Goal: Task Accomplishment & Management: Use online tool/utility

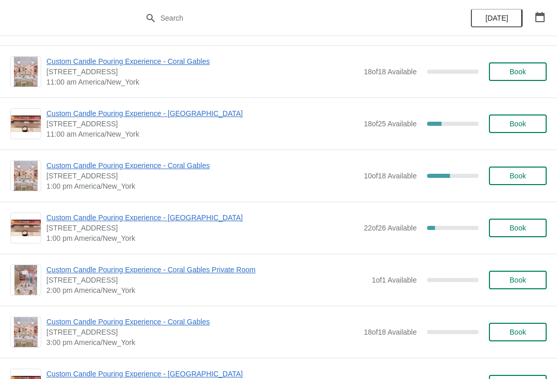
scroll to position [102, 0]
click at [205, 164] on span "Custom Candle Pouring Experience - Coral Gables" at bounding box center [202, 165] width 312 height 10
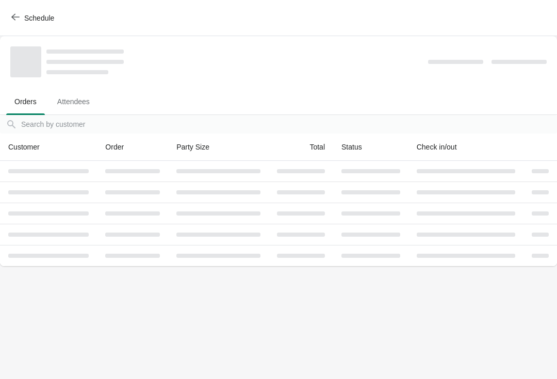
scroll to position [0, 0]
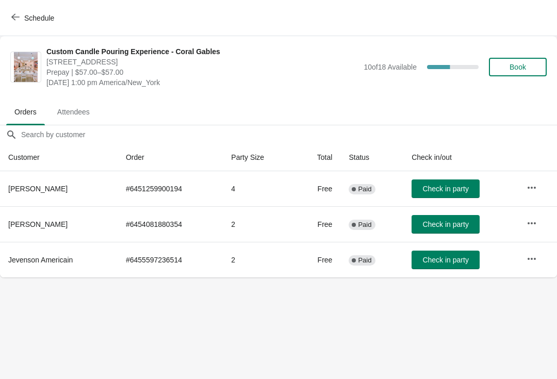
click at [526, 185] on button "button" at bounding box center [531, 187] width 19 height 19
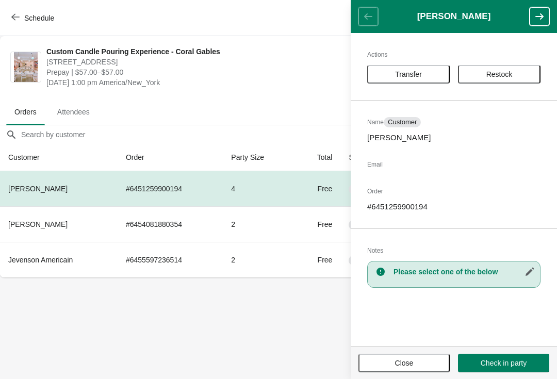
click at [393, 369] on button "Close" at bounding box center [403, 363] width 91 height 19
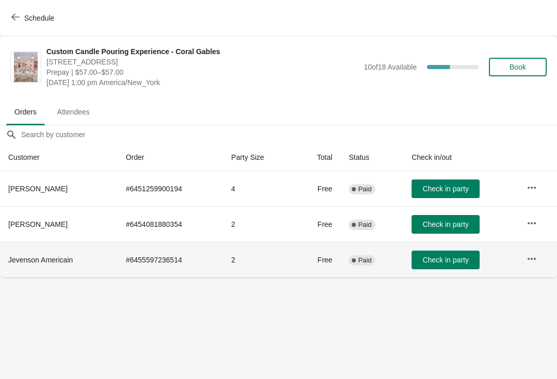
click at [522, 266] on td at bounding box center [537, 260] width 39 height 36
click at [533, 260] on icon "button" at bounding box center [531, 259] width 10 height 10
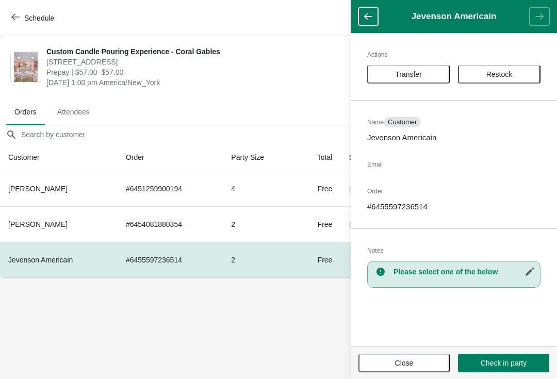
click at [397, 367] on button "Close" at bounding box center [403, 363] width 91 height 19
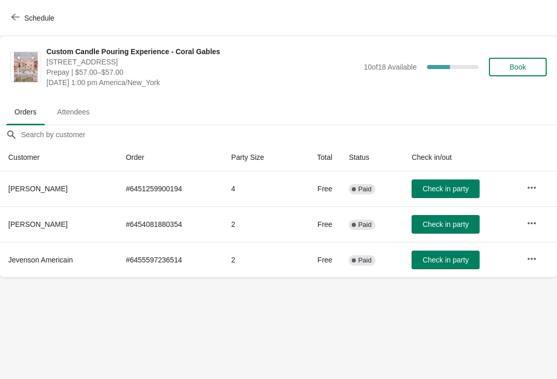
click at [447, 195] on button "Check in party" at bounding box center [445, 188] width 68 height 19
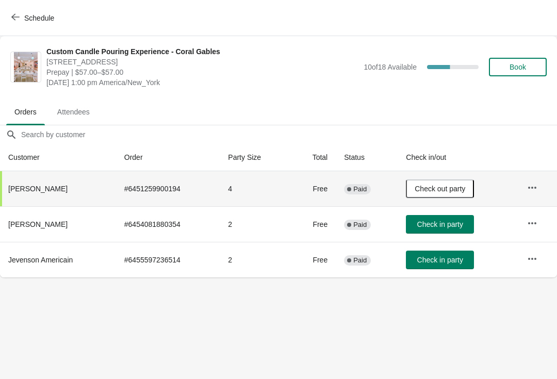
click at [442, 227] on span "Check in party" at bounding box center [440, 224] width 46 height 8
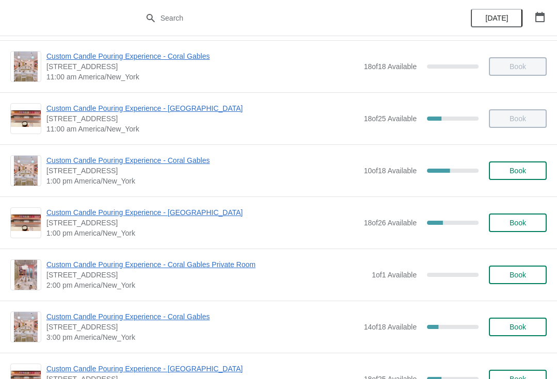
scroll to position [106, 0]
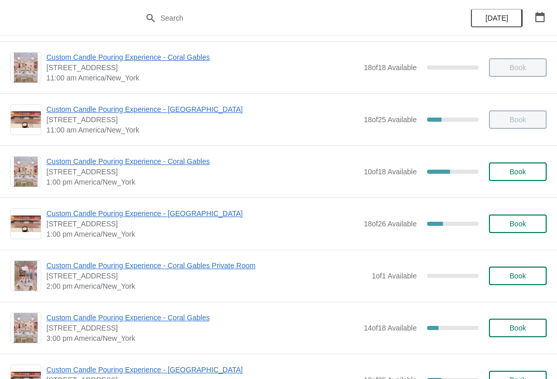
click at [68, 165] on span "Custom Candle Pouring Experience - Coral Gables" at bounding box center [202, 161] width 312 height 10
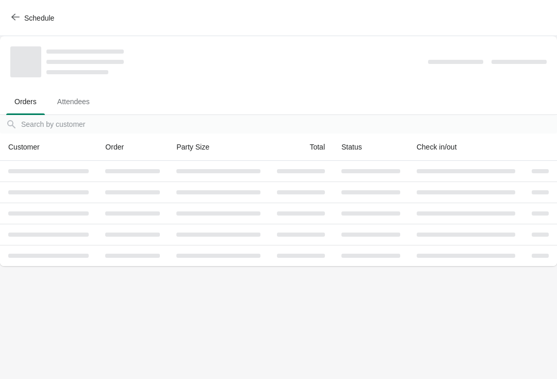
scroll to position [0, 0]
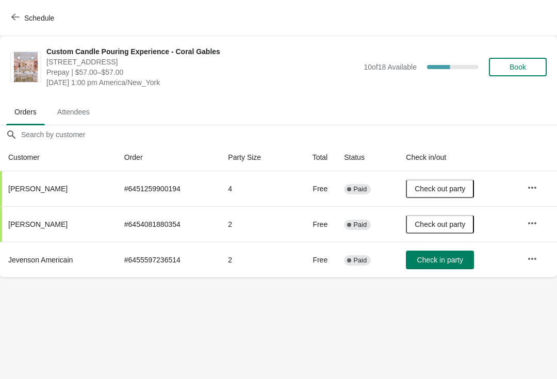
click at [540, 265] on button "button" at bounding box center [532, 258] width 19 height 19
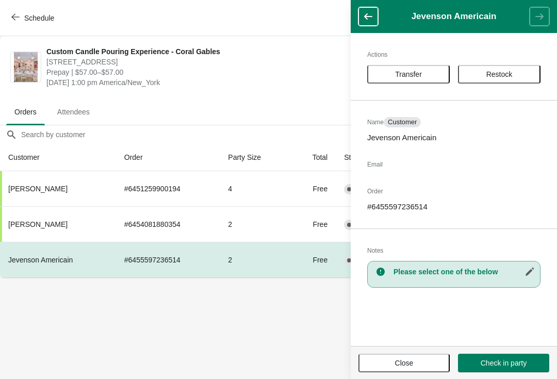
click at [410, 372] on button "Close" at bounding box center [403, 363] width 91 height 19
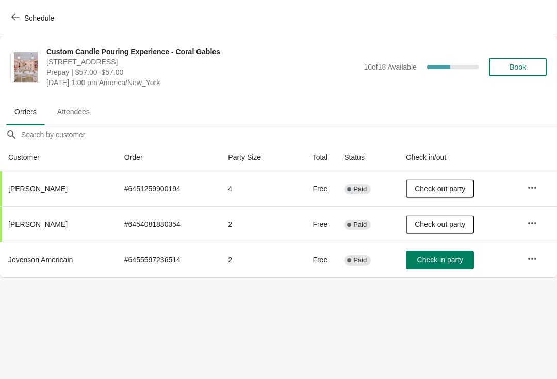
click at [451, 266] on button "Check in party" at bounding box center [440, 259] width 68 height 19
